Goal: Find specific page/section: Find specific page/section

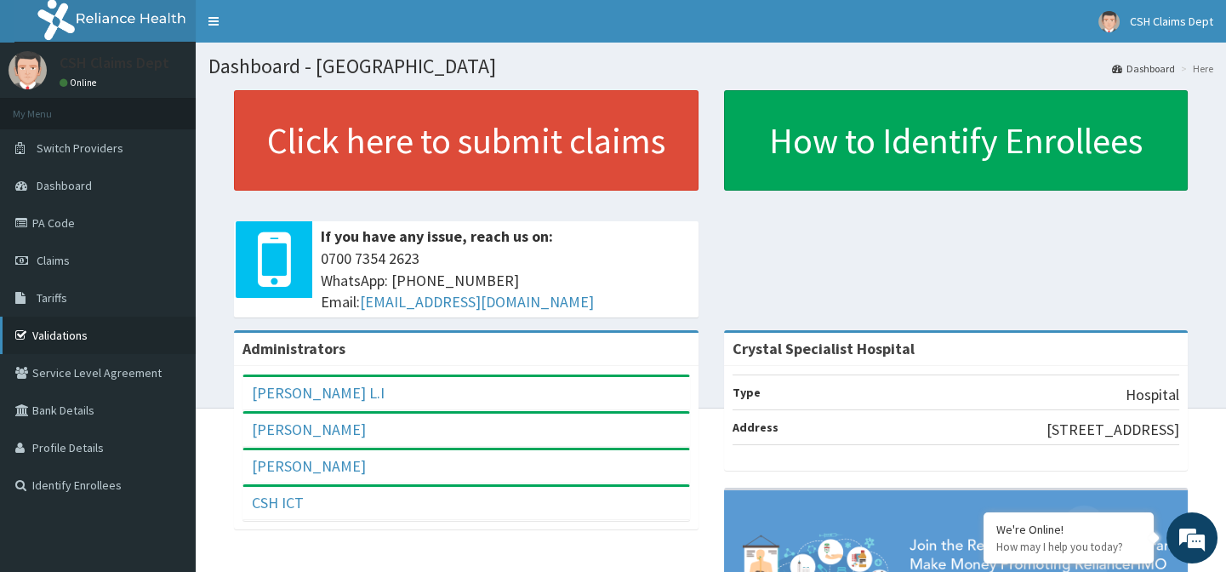
click at [114, 339] on link "Validations" at bounding box center [98, 335] width 196 height 37
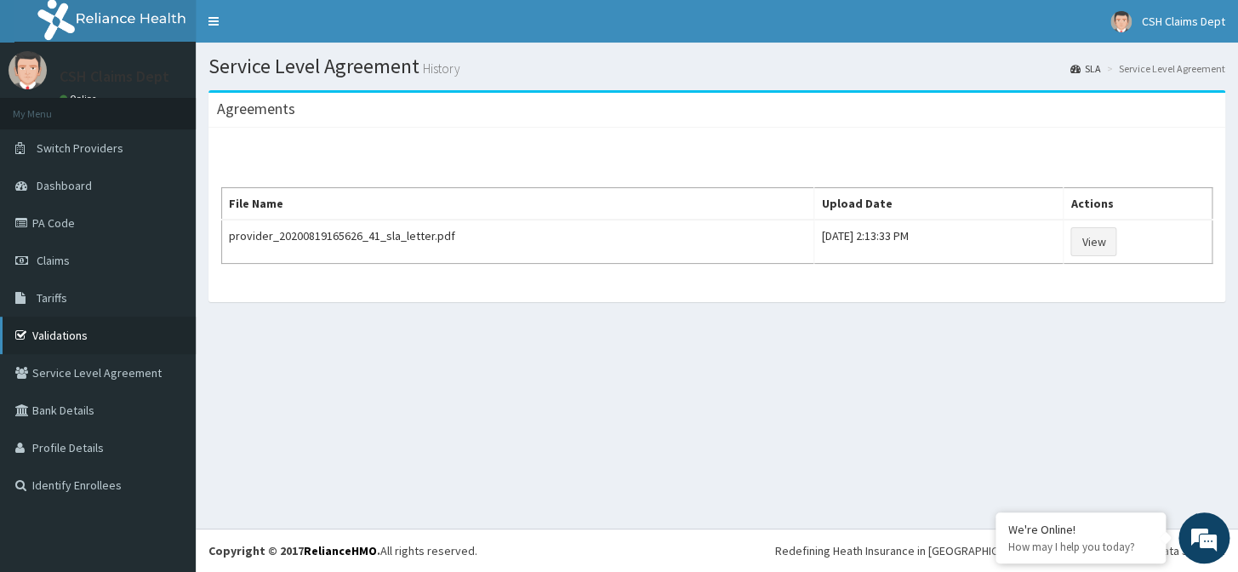
click at [67, 336] on link "Validations" at bounding box center [98, 335] width 196 height 37
